Goal: Communication & Community: Answer question/provide support

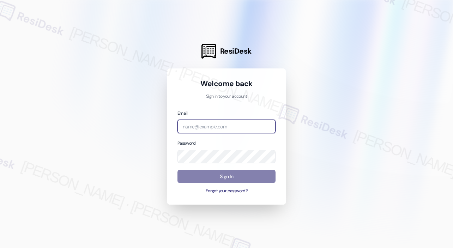
click at [216, 125] on input "email" at bounding box center [226, 127] width 98 height 14
type input "automated-surveys-park_properties-[PERSON_NAME].roles@park_[DOMAIN_NAME]"
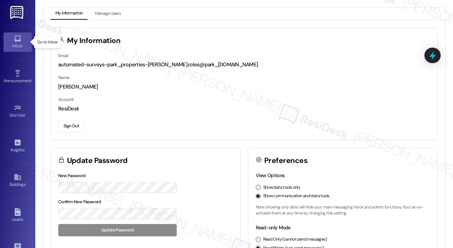
click at [14, 41] on icon at bounding box center [17, 39] width 6 height 6
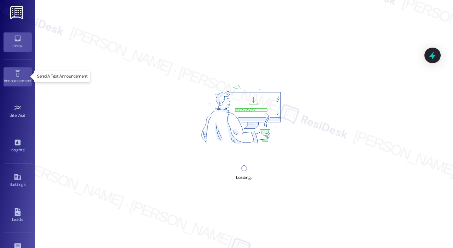
click at [14, 77] on div "Announcement •" at bounding box center [17, 80] width 35 height 7
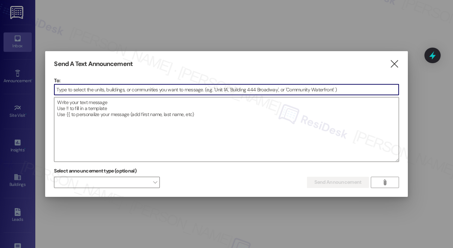
click at [83, 89] on input at bounding box center [226, 89] width 344 height 11
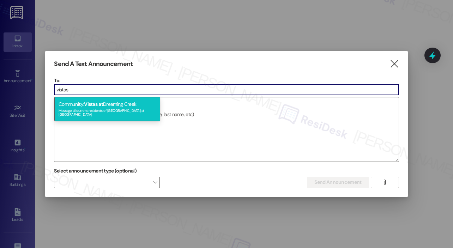
type input "vistas"
click at [95, 105] on span "Vistas" at bounding box center [90, 104] width 13 height 6
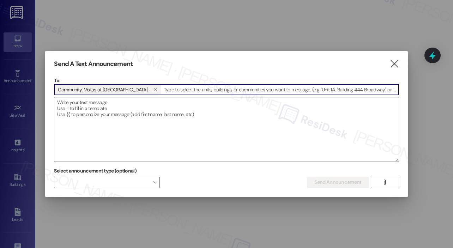
click at [95, 105] on textarea at bounding box center [226, 129] width 344 height 64
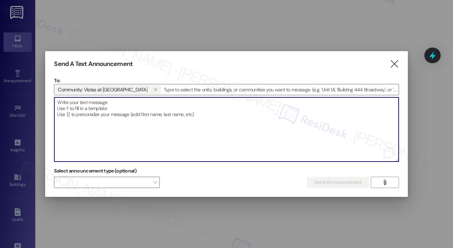
paste textarea "Hi {{first_name}}! Join us [DATE][DATE], at Vista’s Office for Biscuits & Coffe…"
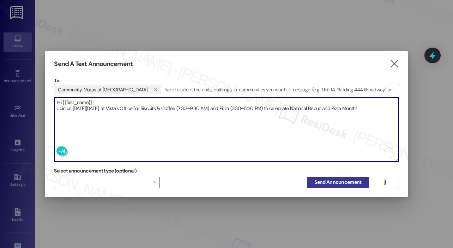
type textarea "Hi {{first_name}}! Join us [DATE][DATE], at Vista’s Office for Biscuits & Coffe…"
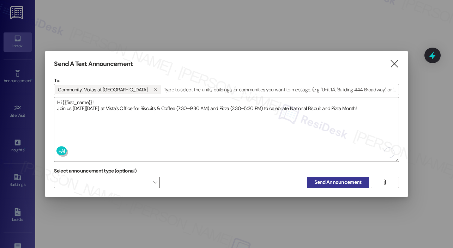
click at [333, 184] on span "Send Announcement" at bounding box center [337, 181] width 47 height 7
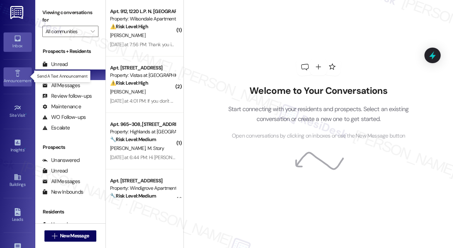
click at [15, 76] on icon at bounding box center [17, 73] width 5 height 7
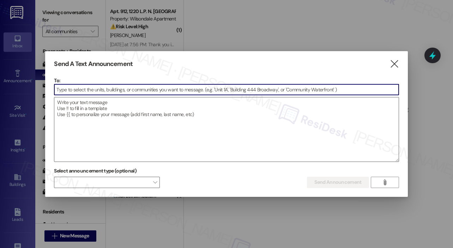
click at [71, 87] on input at bounding box center [226, 89] width 344 height 11
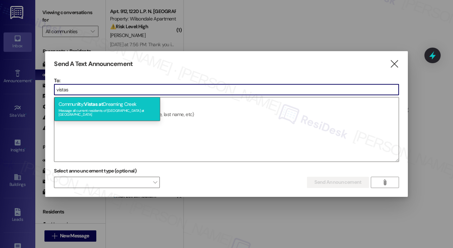
type input "vistas"
click at [79, 101] on span "it" at bounding box center [79, 104] width 3 height 6
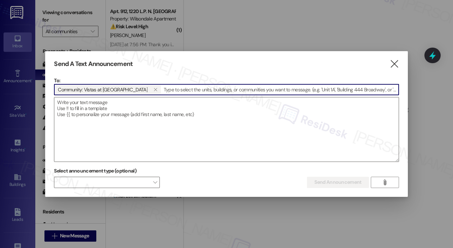
click at [79, 101] on textarea at bounding box center [226, 129] width 344 height 64
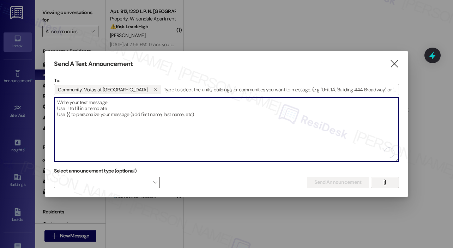
click at [381, 182] on span "" at bounding box center [384, 182] width 8 height 11
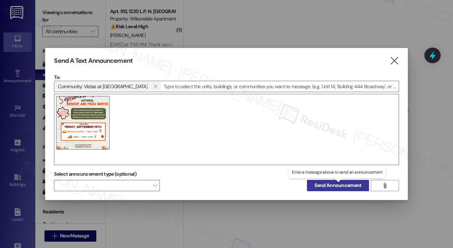
click at [338, 185] on span "Send Announcement" at bounding box center [337, 185] width 47 height 7
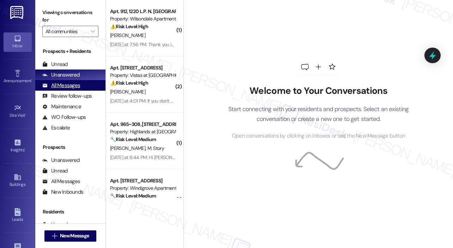
click at [72, 87] on div "All Messages" at bounding box center [61, 85] width 38 height 7
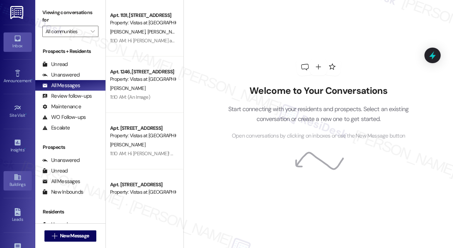
click at [16, 183] on div "Buildings" at bounding box center [17, 184] width 35 height 7
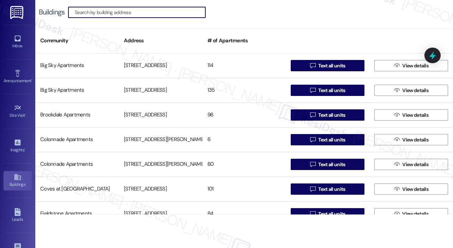
click at [131, 14] on input at bounding box center [140, 12] width 130 height 10
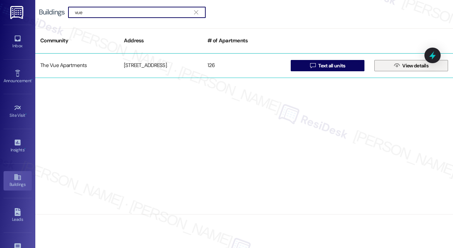
type input "vue"
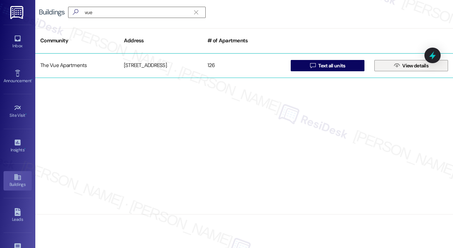
click at [409, 65] on span "View details" at bounding box center [415, 65] width 26 height 7
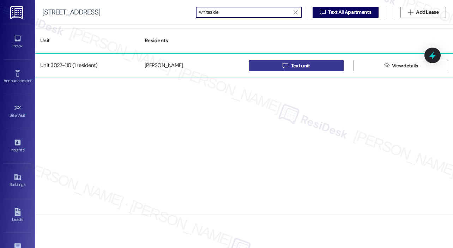
type input "whiteside"
click at [291, 66] on span "Text unit" at bounding box center [300, 65] width 19 height 7
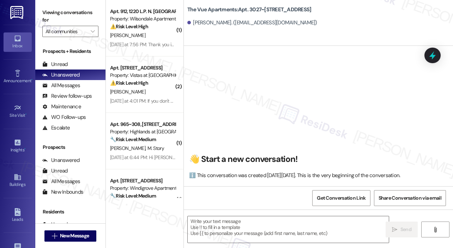
scroll to position [1601, 0]
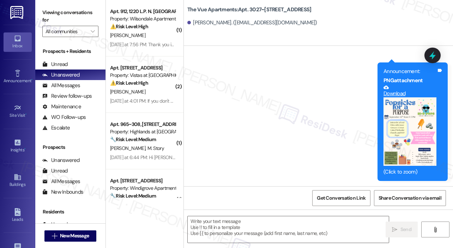
type textarea "Fetching suggested responses. Please feel free to read through the conversation…"
click at [243, 231] on textarea at bounding box center [288, 229] width 201 height 26
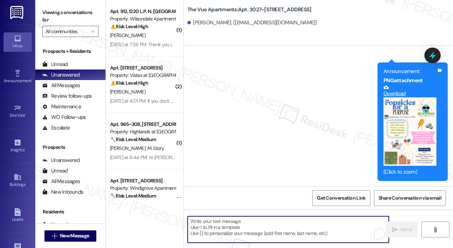
paste textarea "The site team shared that they would like to schedule your pre–move out inspect…"
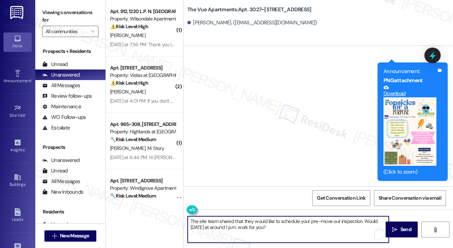
click at [192, 220] on textarea "The site team shared that they would like to schedule your pre–move out inspect…" at bounding box center [288, 229] width 201 height 26
click at [191, 220] on textarea "The site team shared that they would like to schedule your pre–move out inspect…" at bounding box center [288, 229] width 201 height 26
type textarea "Hi [PERSON_NAME]. The site team shared that they would like to schedule your pr…"
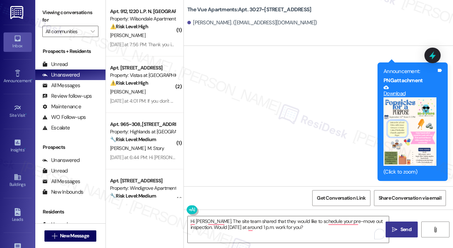
click at [397, 227] on icon "" at bounding box center [394, 230] width 5 height 6
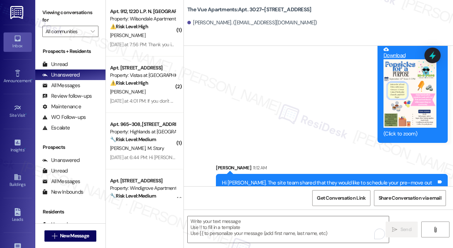
scroll to position [1658, 0]
